Goal: Task Accomplishment & Management: Use online tool/utility

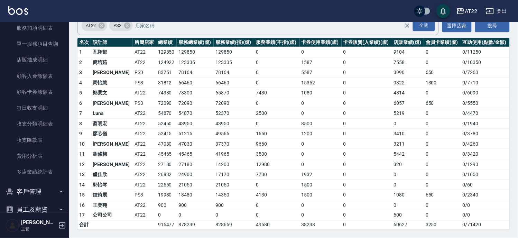
scroll to position [451, 0]
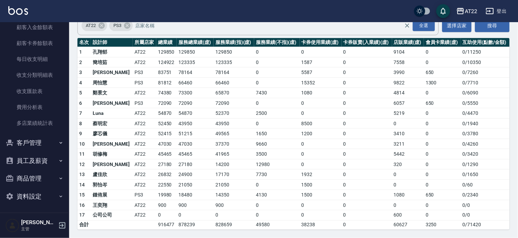
click at [49, 144] on button "客戶管理" at bounding box center [35, 143] width 64 height 18
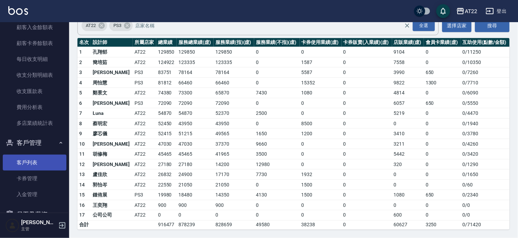
click at [45, 158] on link "客戶列表" at bounding box center [35, 163] width 64 height 16
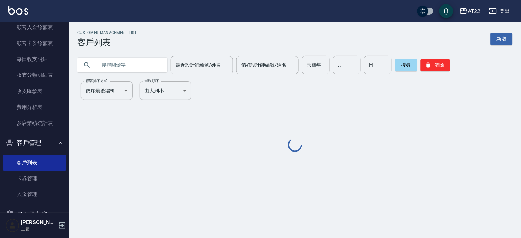
click at [117, 68] on input "text" at bounding box center [129, 65] width 65 height 19
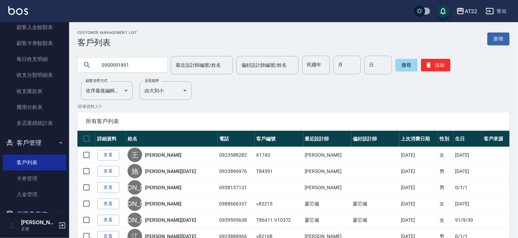
type input "0900001891"
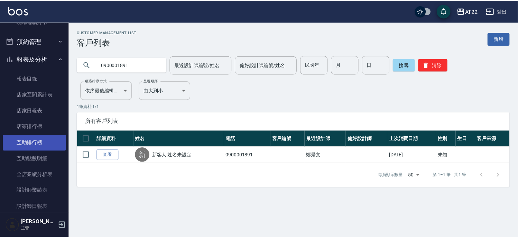
scroll to position [221, 0]
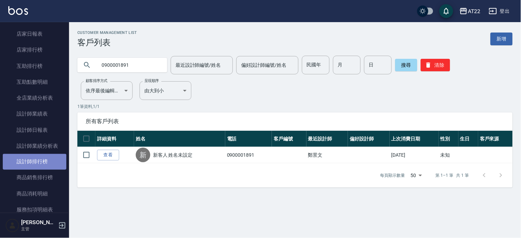
click at [51, 160] on link "設計師排行榜" at bounding box center [35, 162] width 64 height 16
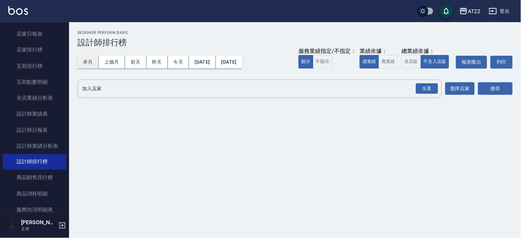
click at [87, 56] on button "本月" at bounding box center [87, 62] width 21 height 13
click at [431, 90] on div "全選" at bounding box center [427, 88] width 22 height 11
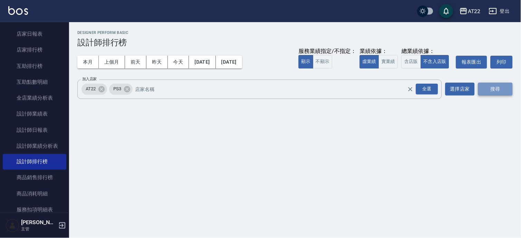
click at [490, 91] on button "搜尋" at bounding box center [496, 89] width 35 height 13
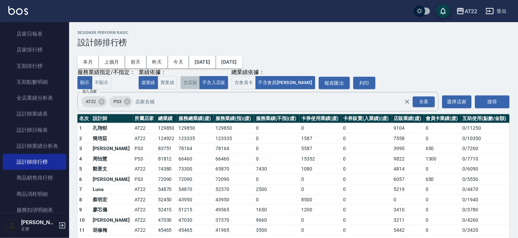
click at [198, 79] on button "含店販" at bounding box center [189, 82] width 19 height 13
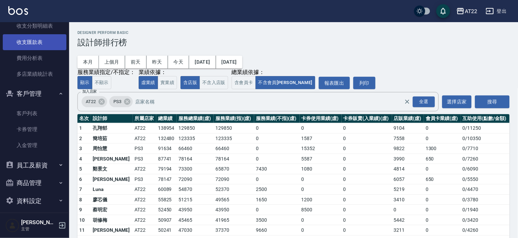
scroll to position [505, 0]
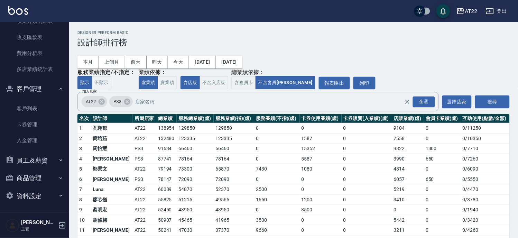
drag, startPoint x: 37, startPoint y: 111, endPoint x: 58, endPoint y: 80, distance: 37.5
click at [37, 111] on link "客戶列表" at bounding box center [35, 109] width 64 height 16
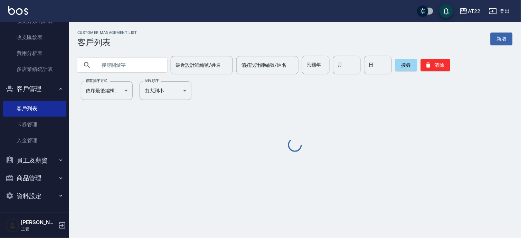
click at [112, 69] on input "text" at bounding box center [129, 65] width 65 height 19
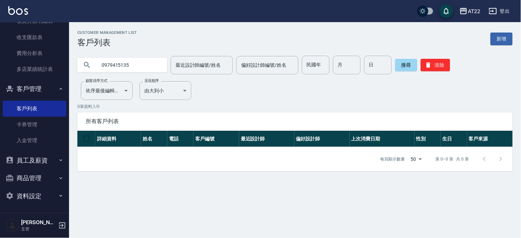
click at [112, 69] on input "0979415135" at bounding box center [129, 65] width 65 height 19
click at [137, 64] on input "0979415135" at bounding box center [129, 65] width 65 height 19
type input "0979415165"
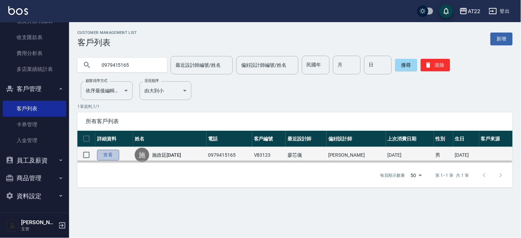
click at [111, 151] on link "查看" at bounding box center [108, 155] width 22 height 11
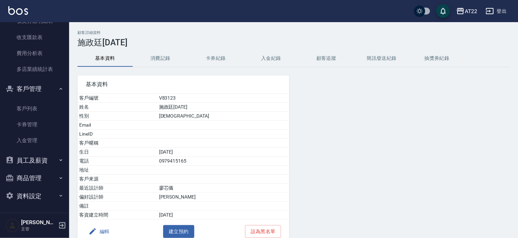
click at [149, 60] on button "消費記錄" at bounding box center [160, 58] width 55 height 17
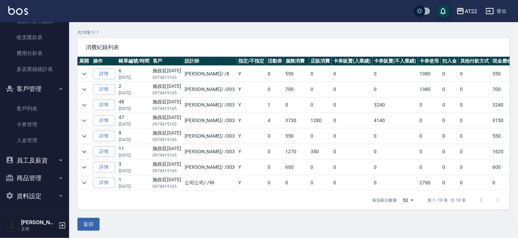
scroll to position [47, 0]
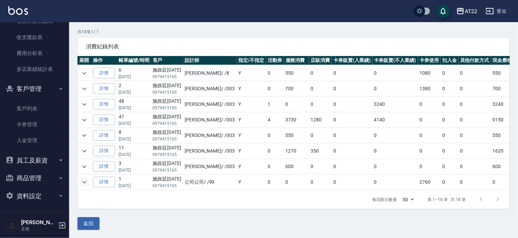
click at [88, 178] on icon "expand row" at bounding box center [84, 182] width 8 height 8
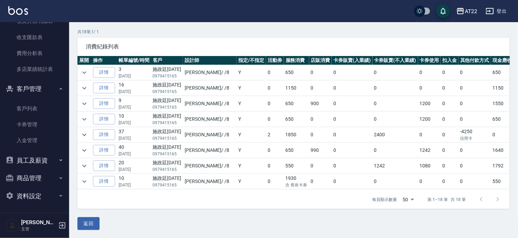
scroll to position [0, 0]
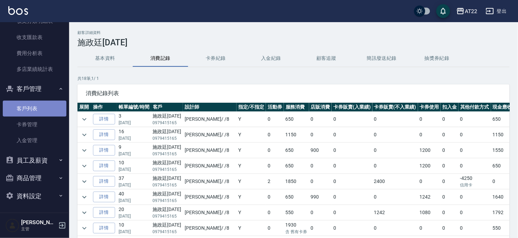
click at [47, 102] on link "客戶列表" at bounding box center [35, 109] width 64 height 16
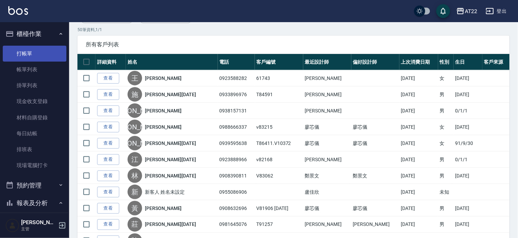
drag, startPoint x: 43, startPoint y: 56, endPoint x: 57, endPoint y: 54, distance: 13.9
click at [43, 56] on link "打帳單" at bounding box center [35, 54] width 64 height 16
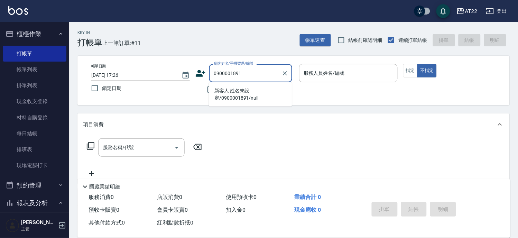
click at [259, 99] on li "新客人 姓名未設定/0900001891/null" at bounding box center [250, 94] width 83 height 19
type input "新客人 姓名未設定/0900001891/null"
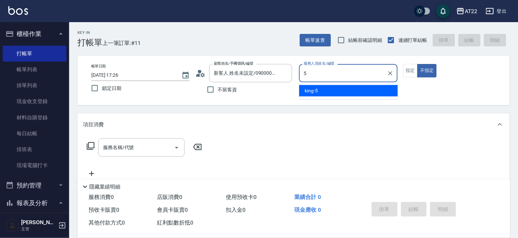
type input "[PERSON_NAME]-5"
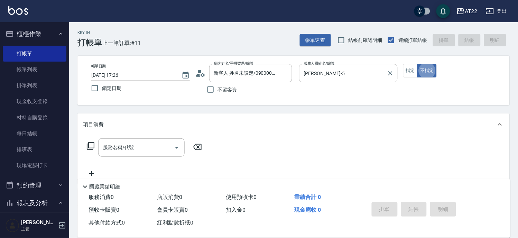
type button "false"
click at [164, 143] on input "服務名稱/代號" at bounding box center [136, 147] width 70 height 12
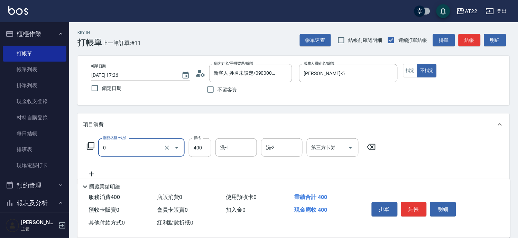
type input "有機洗髮(0)"
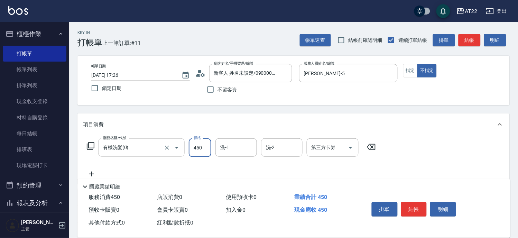
type input "450"
type input "Cinna-26"
click at [85, 179] on div "隱藏業績明細" at bounding box center [293, 185] width 433 height 12
click at [91, 174] on icon at bounding box center [91, 174] width 5 height 5
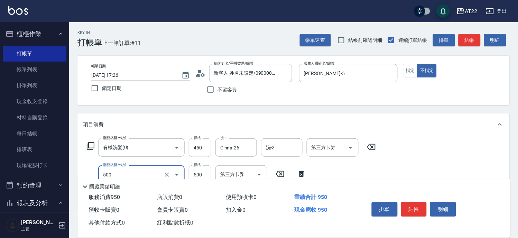
type input "剪髮(500)"
type input "450"
click at [414, 67] on button "指定" at bounding box center [410, 70] width 15 height 13
type button "true"
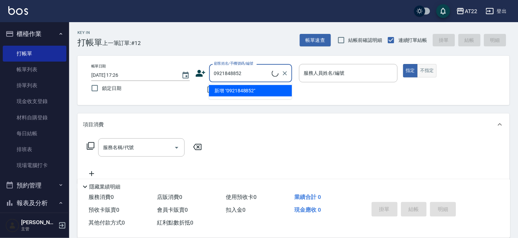
type input "0921848852"
click at [430, 71] on button "不指定" at bounding box center [426, 70] width 19 height 13
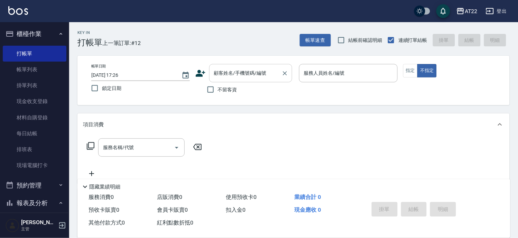
click at [234, 73] on input "顧客姓名/手機號碼/編號" at bounding box center [245, 73] width 66 height 12
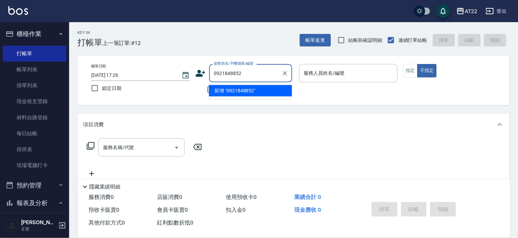
click at [267, 90] on li "新增 "0921848852"" at bounding box center [250, 90] width 83 height 11
type input "0921848852"
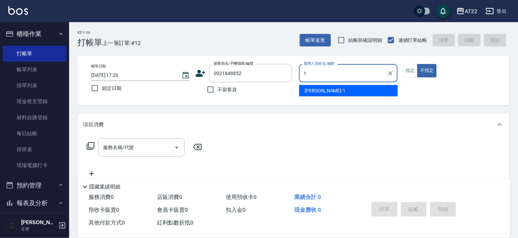
type input "[PERSON_NAME]-1"
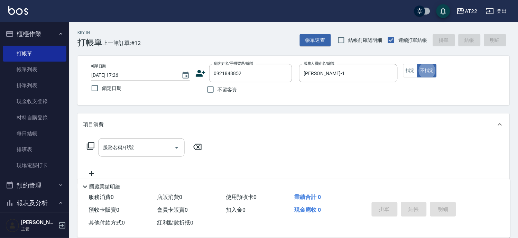
click at [124, 152] on input "服務名稱/代號" at bounding box center [136, 147] width 70 height 12
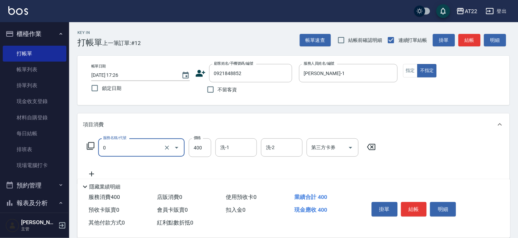
type input "有機洗髮(0)"
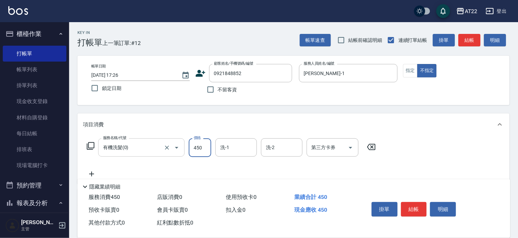
type input "450"
click at [95, 175] on icon at bounding box center [91, 174] width 17 height 8
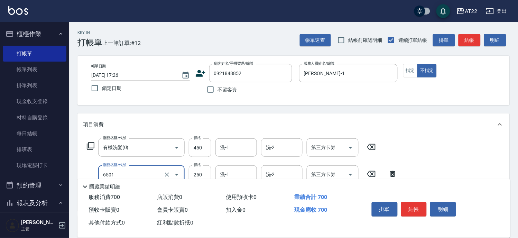
type input "升級滋養護髮(6501)"
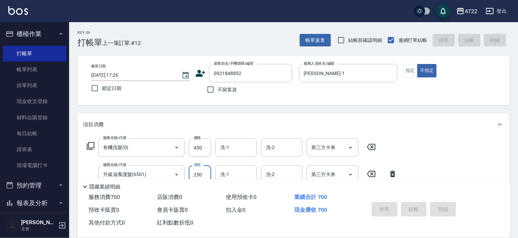
type input "[DATE] 17:27"
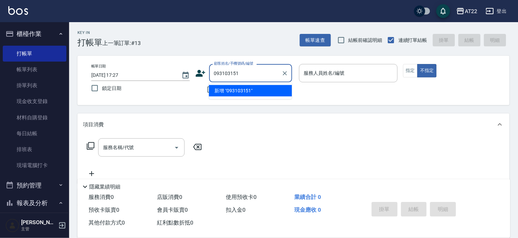
type input "0931031515"
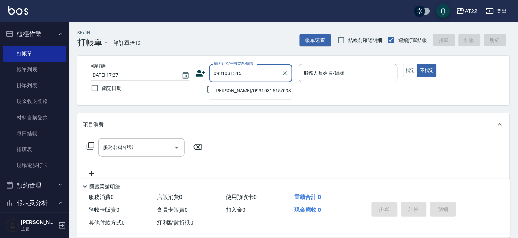
click at [268, 94] on li "[PERSON_NAME]/0931031515/0931031515" at bounding box center [250, 90] width 83 height 11
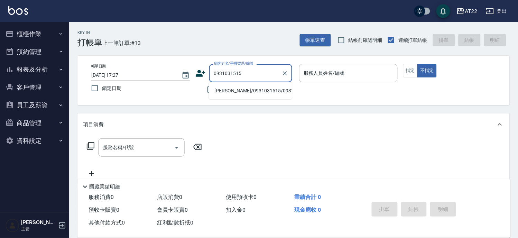
click at [248, 87] on li "[PERSON_NAME]/0931031515/0931031515" at bounding box center [250, 90] width 83 height 11
type input "[PERSON_NAME]/0931031515/0931031515"
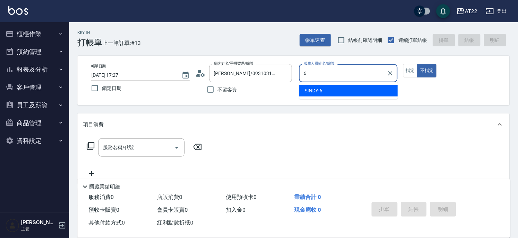
type input "SINDY-6"
type button "false"
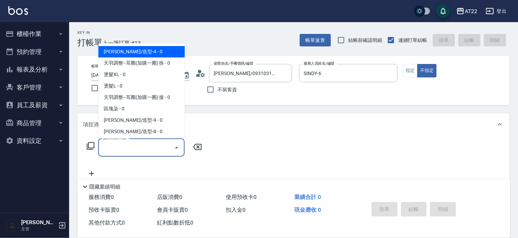
click at [137, 153] on input "服務名稱/代號" at bounding box center [136, 147] width 70 height 12
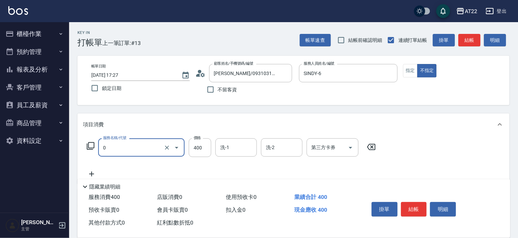
type input "有機洗髮(0)"
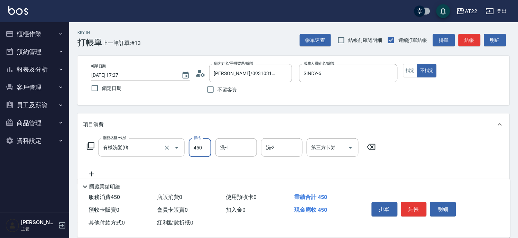
type input "450"
type input "Cinna-26"
click at [97, 173] on icon at bounding box center [91, 174] width 17 height 8
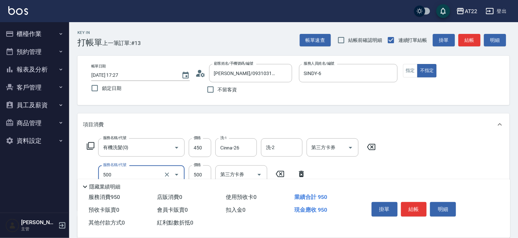
type input "剪髮(500)"
type input "200"
